Goal: Transaction & Acquisition: Purchase product/service

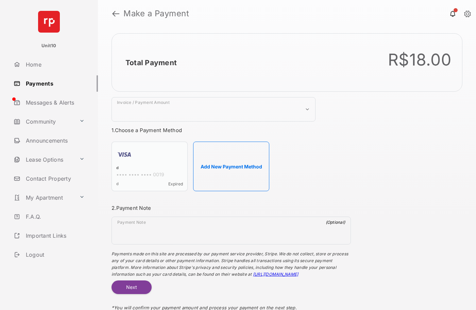
select select "***"
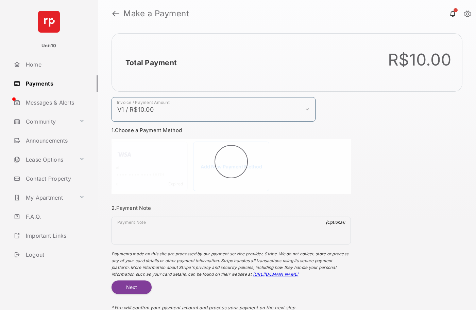
click at [150, 63] on h2 "Total Payment" at bounding box center [150, 62] width 51 height 8
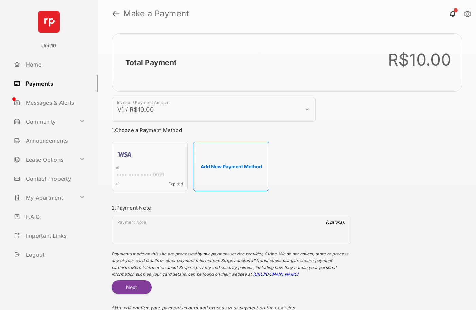
click at [150, 63] on h2 "Total Payment" at bounding box center [150, 62] width 51 height 8
click at [231, 166] on button "Add New Payment Method" at bounding box center [231, 167] width 76 height 50
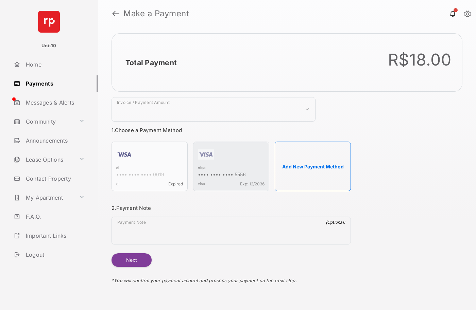
click at [156, 14] on strong "Make a Payment" at bounding box center [156, 14] width 66 height 8
click at [150, 63] on h2 "Total Payment" at bounding box center [150, 62] width 51 height 8
click at [201, 168] on div "visa" at bounding box center [231, 168] width 67 height 6
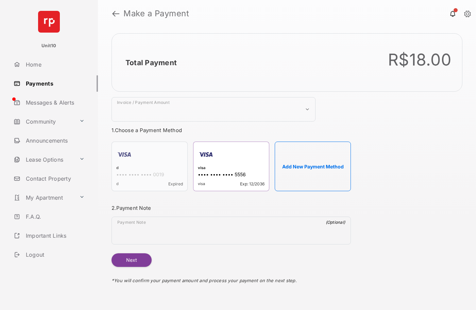
select select "***"
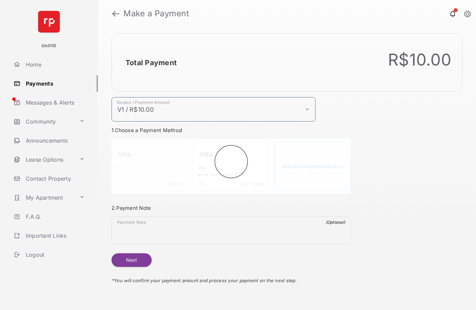
click at [150, 63] on h2 "Total Payment" at bounding box center [150, 62] width 51 height 8
click at [131, 260] on button "Next" at bounding box center [131, 260] width 40 height 14
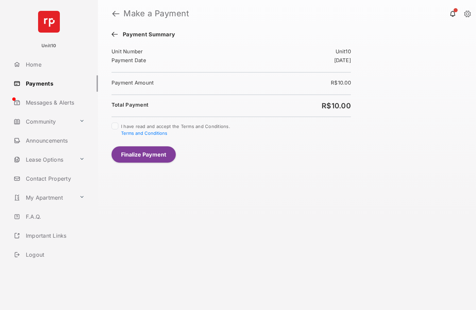
click at [143, 154] on button "Finalize Payment" at bounding box center [143, 154] width 64 height 16
